Goal: Task Accomplishment & Management: Use online tool/utility

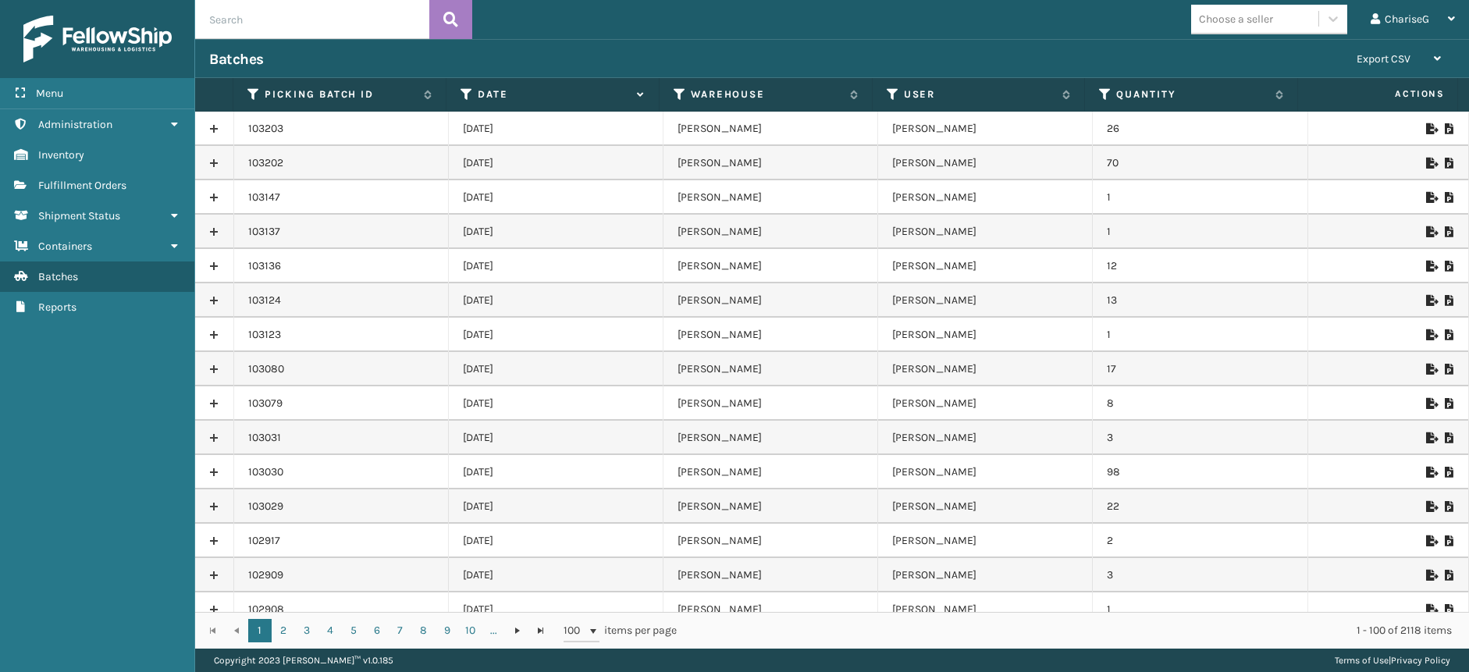
click at [693, 49] on div "Batches Export CSV Export Current Page Export All Pages" at bounding box center [832, 58] width 1274 height 39
